Goal: Information Seeking & Learning: Learn about a topic

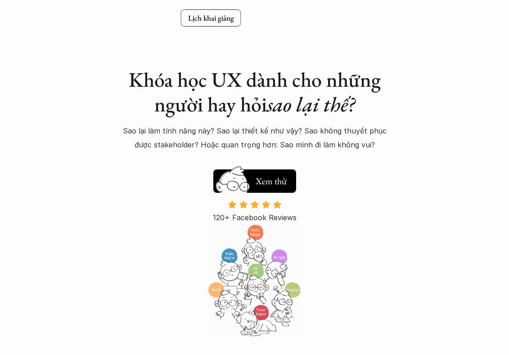
scroll to position [0, 405]
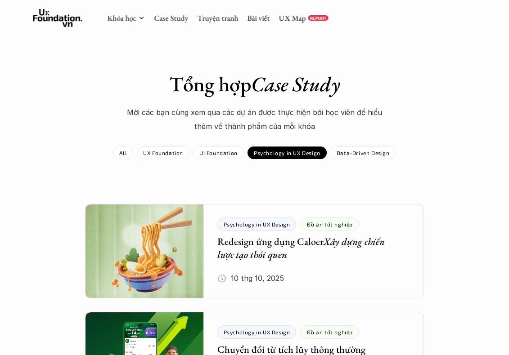
scroll to position [287, 0]
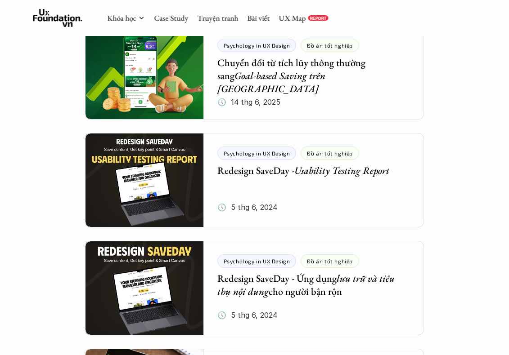
click at [296, 17] on link "UX Map" at bounding box center [291, 18] width 27 height 10
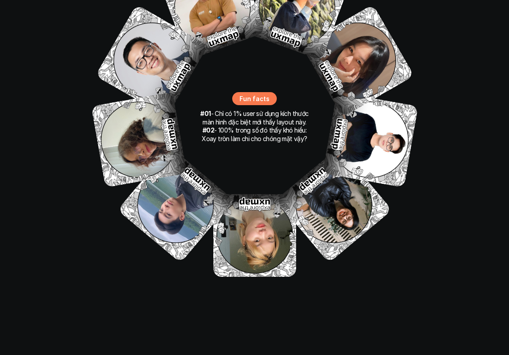
scroll to position [6545, 0]
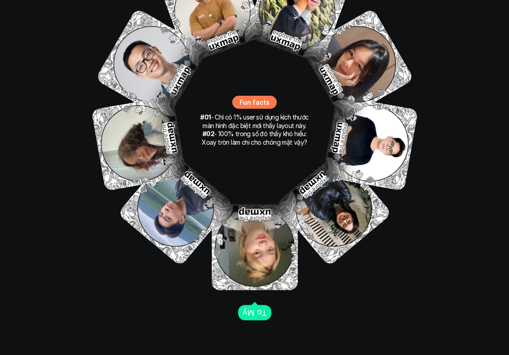
click at [282, 247] on img at bounding box center [254, 247] width 86 height 86
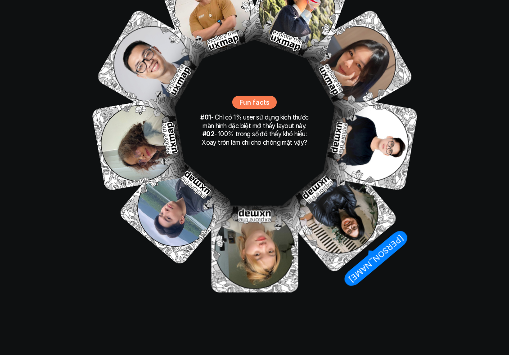
click at [337, 203] on img at bounding box center [337, 214] width 121 height 121
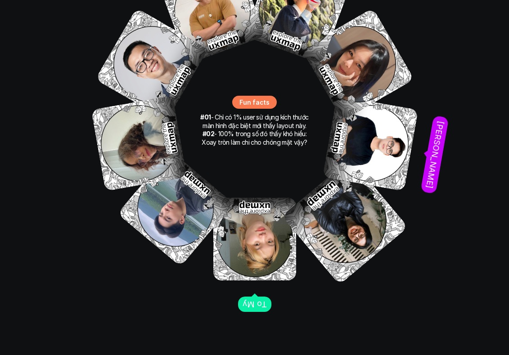
click at [365, 123] on img at bounding box center [370, 143] width 96 height 96
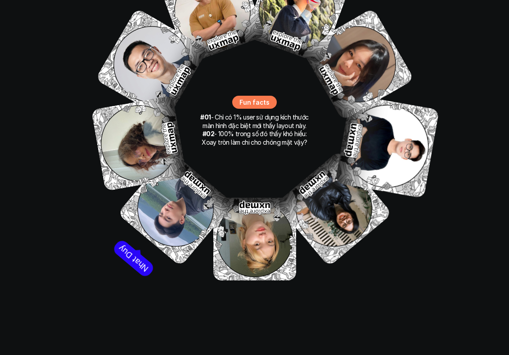
click at [198, 185] on img at bounding box center [175, 208] width 116 height 116
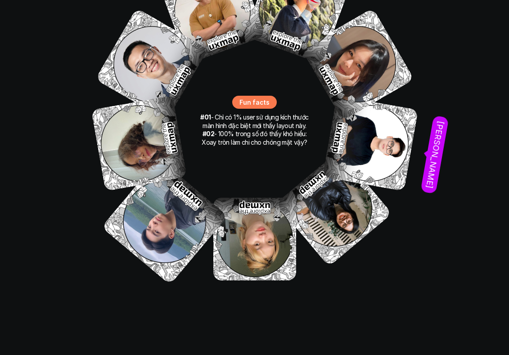
click at [364, 98] on img at bounding box center [370, 143] width 96 height 96
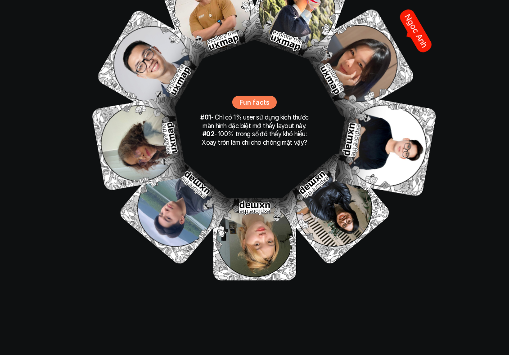
click at [358, 40] on img at bounding box center [359, 64] width 114 height 114
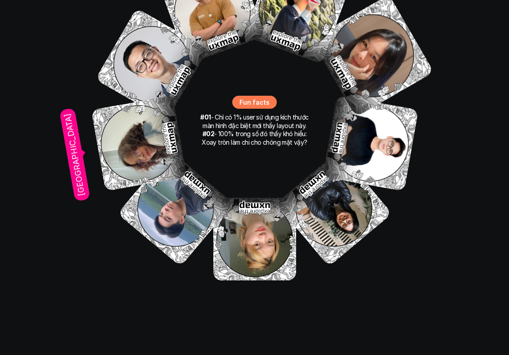
click at [132, 127] on img at bounding box center [139, 143] width 96 height 96
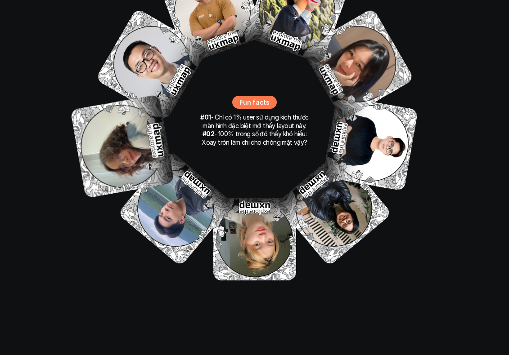
click at [286, 96] on div "#01 - Chỉ có 1% user sử dụng kích thước màn hình đặc biệt mới thấy layout này. …" at bounding box center [254, 122] width 112 height 52
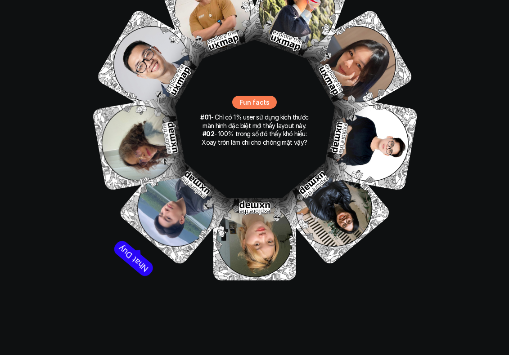
click at [198, 164] on img at bounding box center [175, 208] width 116 height 116
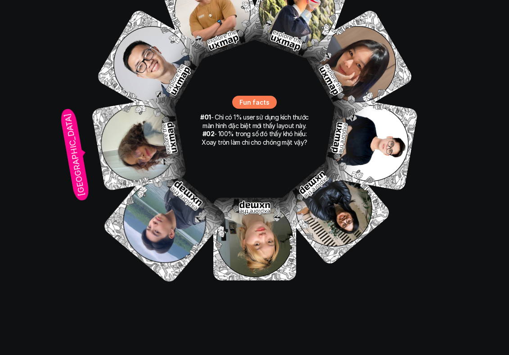
click at [235, 140] on div "Anh Phuong Nhat Duy Thanh Hai Hong Anh Ngoc Anh Ong Giao Thoa Tran Tien Son To …" at bounding box center [255, 122] width 360 height 360
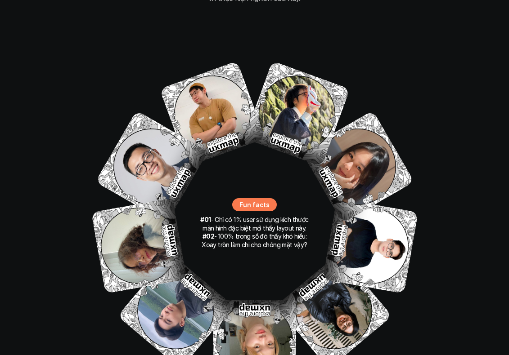
scroll to position [6443, 0]
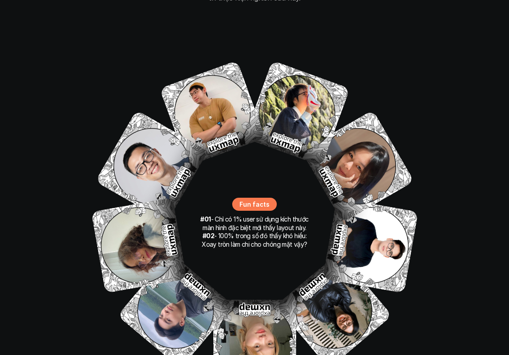
click at [360, 217] on img at bounding box center [370, 245] width 96 height 96
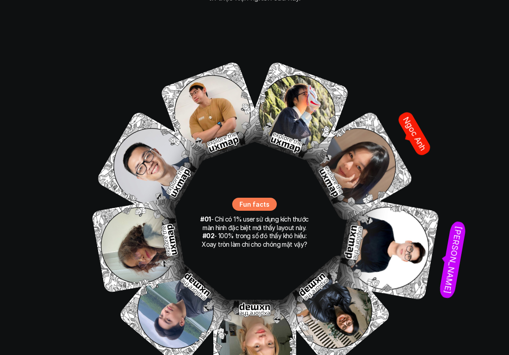
click at [357, 138] on img at bounding box center [357, 166] width 113 height 113
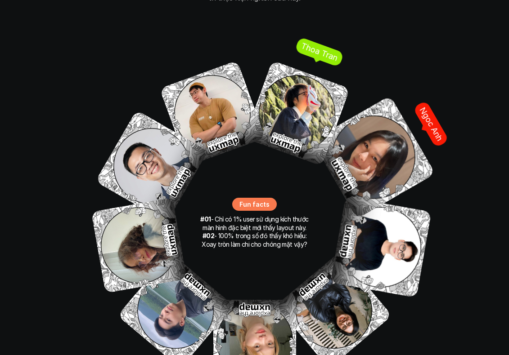
click at [304, 94] on img at bounding box center [297, 113] width 106 height 106
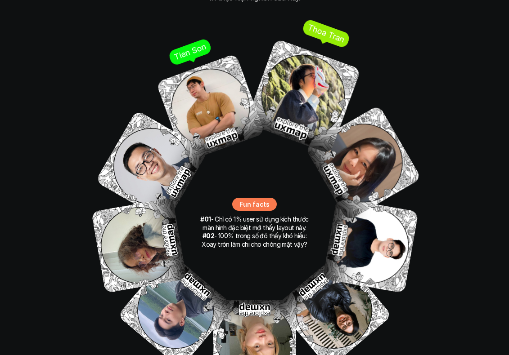
click at [217, 104] on img at bounding box center [210, 108] width 109 height 109
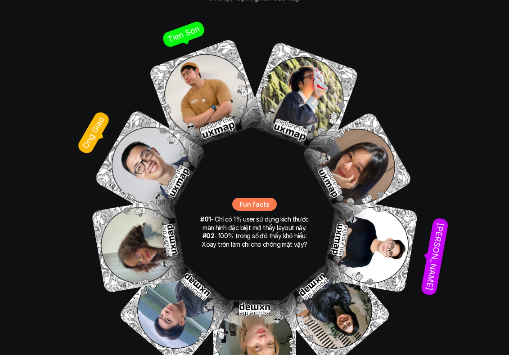
click at [153, 164] on img at bounding box center [150, 165] width 114 height 114
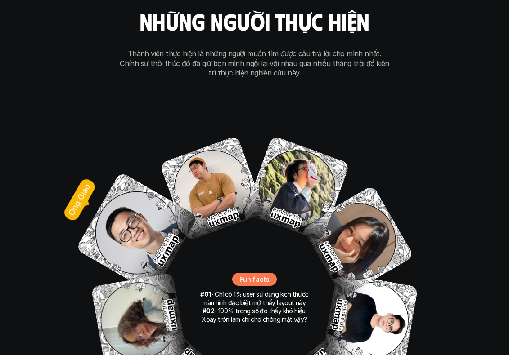
scroll to position [6386, 0]
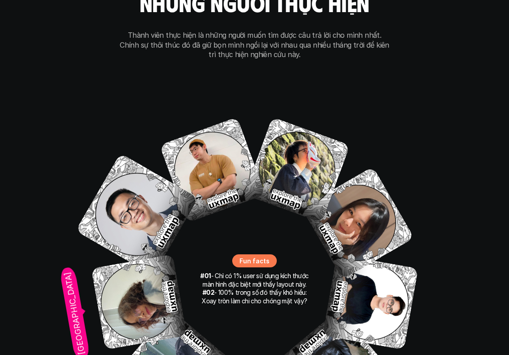
click at [164, 285] on img at bounding box center [139, 302] width 96 height 96
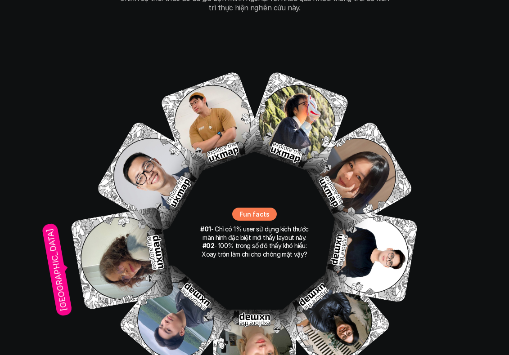
scroll to position [6434, 0]
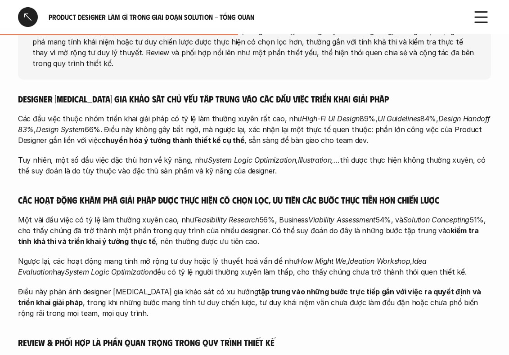
scroll to position [473, 0]
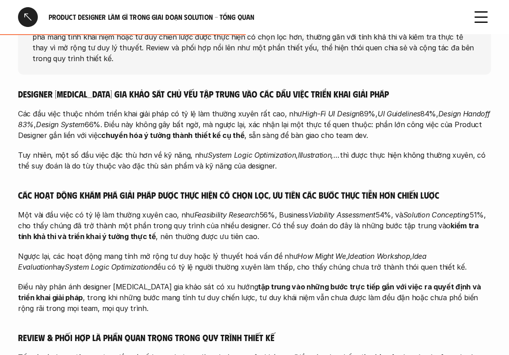
scroll to position [3037, 0]
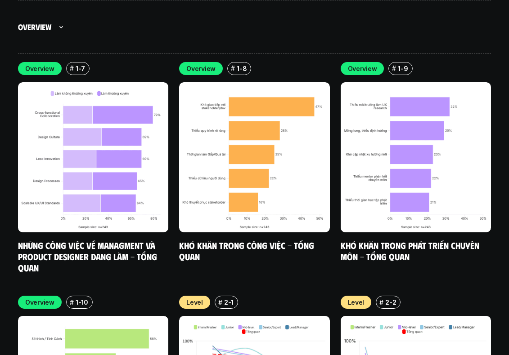
scroll to position [3501, 0]
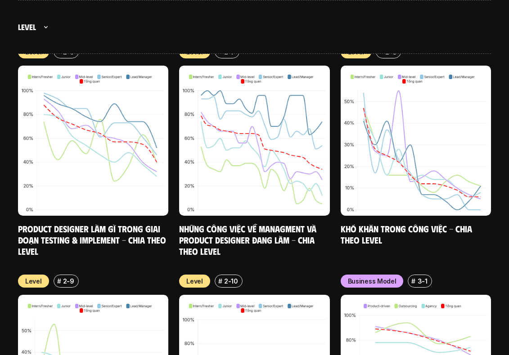
scroll to position [4171, 0]
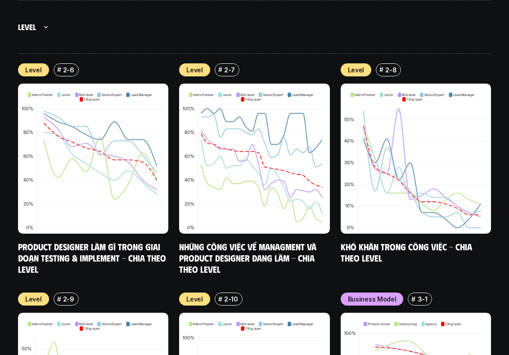
click at [402, 191] on img at bounding box center [415, 159] width 150 height 150
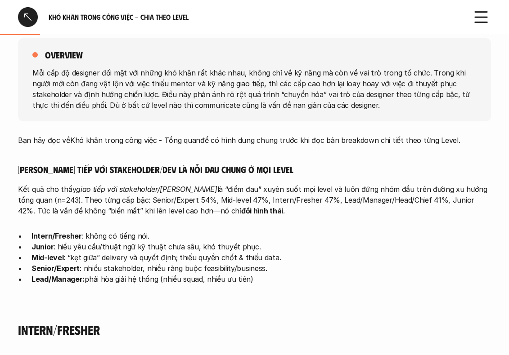
scroll to position [407, 0]
